Goal: Use online tool/utility: Utilize a website feature to perform a specific function

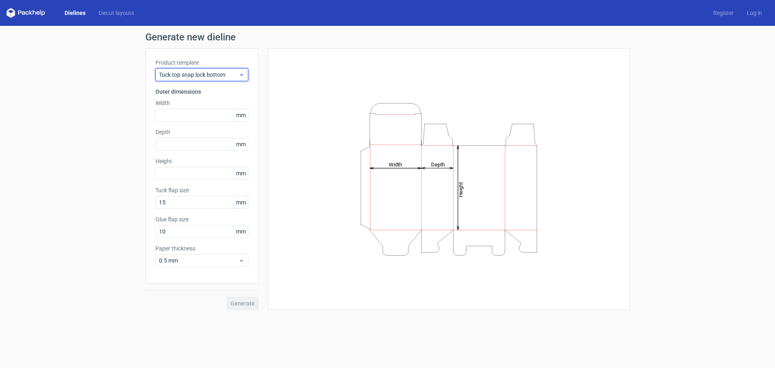
click at [233, 77] on span "Tuck top snap lock bottom" at bounding box center [198, 75] width 79 height 8
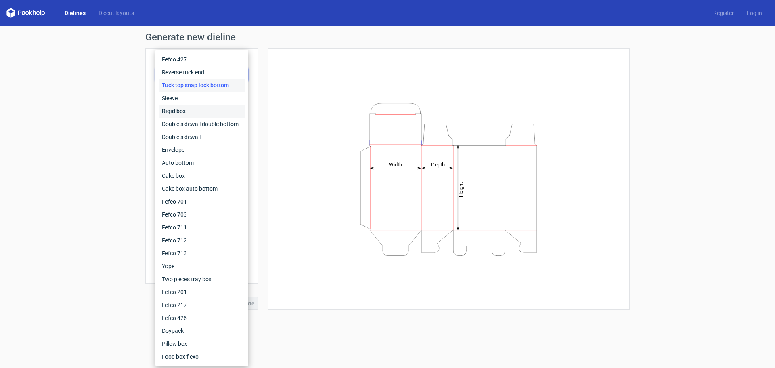
click at [195, 111] on div "Rigid box" at bounding box center [202, 111] width 86 height 13
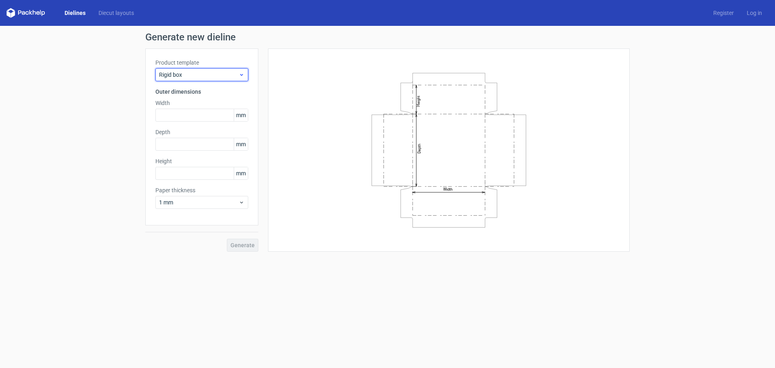
click at [233, 72] on span "Rigid box" at bounding box center [198, 75] width 79 height 8
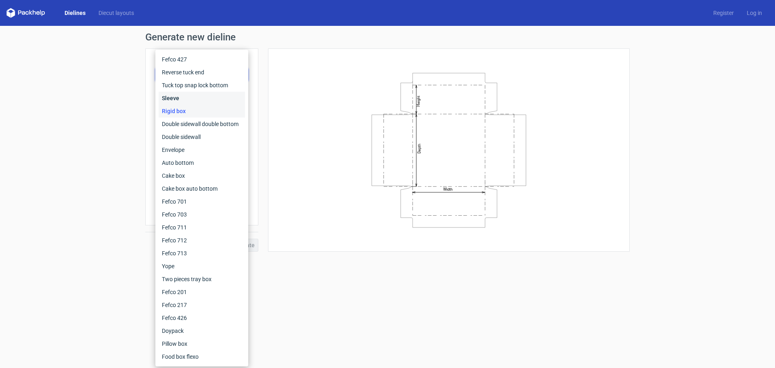
click at [200, 96] on div "Sleeve" at bounding box center [202, 98] width 86 height 13
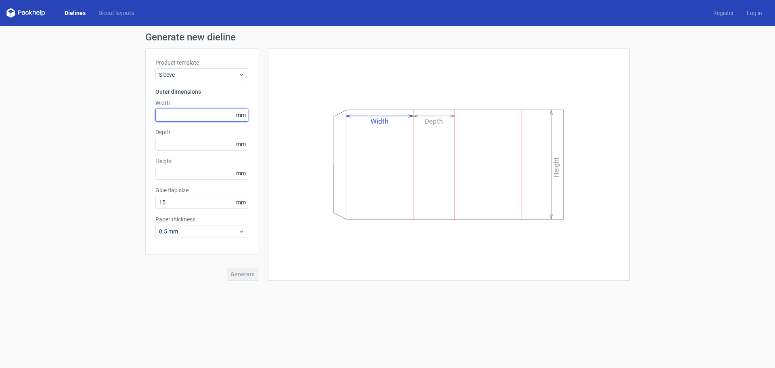
click at [188, 115] on input "text" at bounding box center [201, 115] width 93 height 13
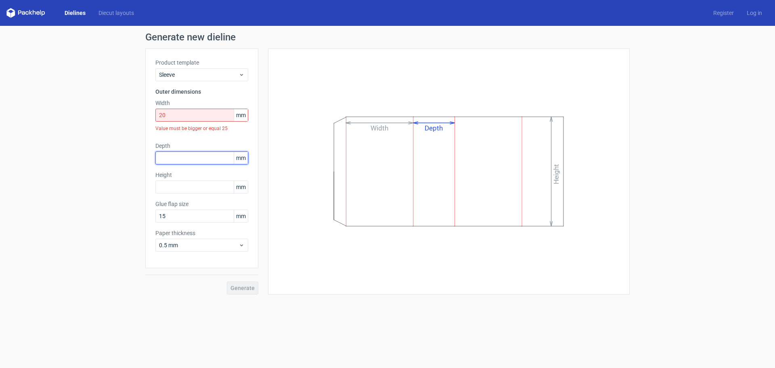
click at [192, 149] on div "Depth mm" at bounding box center [201, 153] width 93 height 23
drag, startPoint x: 189, startPoint y: 115, endPoint x: 0, endPoint y: 107, distance: 189.1
click at [0, 107] on div "Generate new dieline Product template Sleeve Outer dimensions Width 20 mm Value…" at bounding box center [387, 163] width 775 height 275
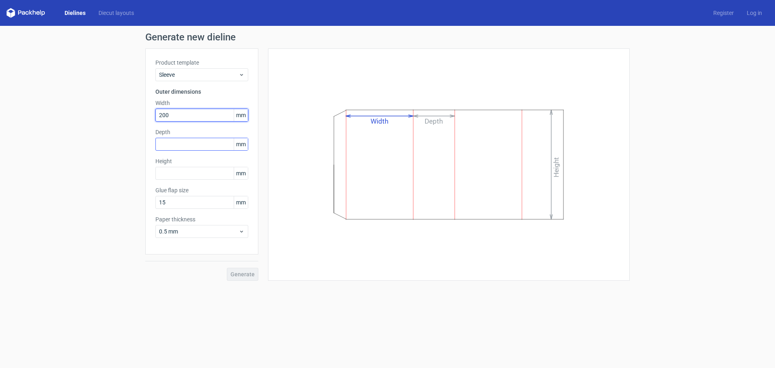
type input "200"
click at [188, 145] on input "text" at bounding box center [201, 144] width 93 height 13
type input "200"
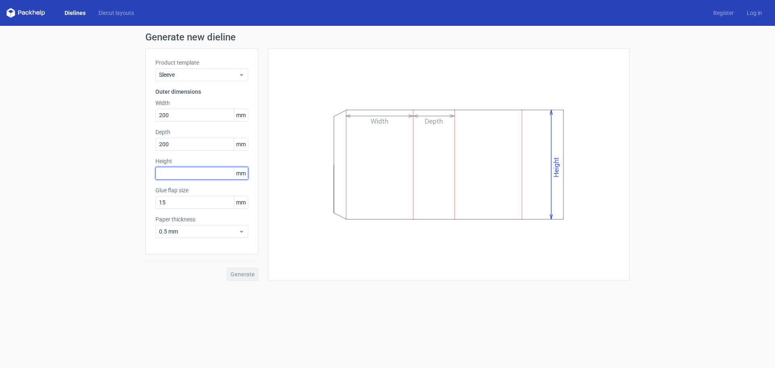
click at [180, 174] on input "text" at bounding box center [201, 173] width 93 height 13
type input "200"
click at [235, 275] on span "Generate" at bounding box center [242, 274] width 24 height 6
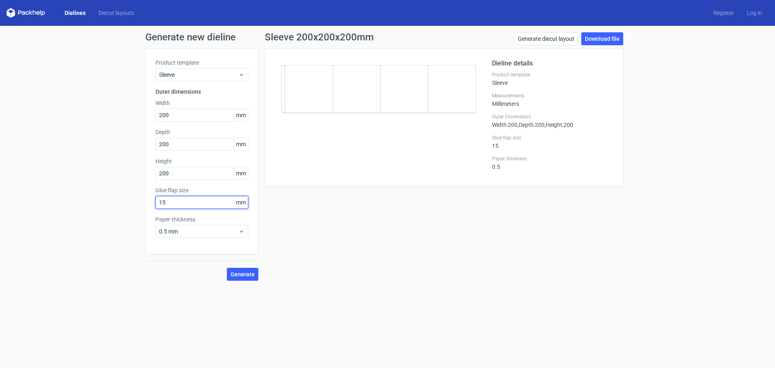
drag, startPoint x: 184, startPoint y: 201, endPoint x: 101, endPoint y: 200, distance: 82.3
click at [102, 200] on div "Generate new dieline Product template Sleeve Outer dimensions Width 200 mm Dept…" at bounding box center [387, 156] width 775 height 261
click at [181, 199] on input "200" at bounding box center [201, 202] width 93 height 13
type input "25"
click at [245, 273] on span "Generate" at bounding box center [242, 274] width 24 height 6
